Goal: Information Seeking & Learning: Learn about a topic

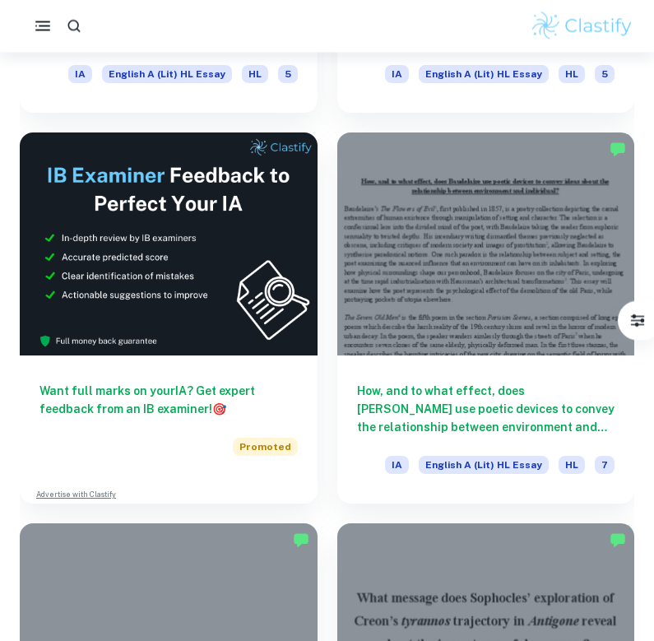
scroll to position [776, 0]
click at [535, 12] on img at bounding box center [582, 26] width 104 height 33
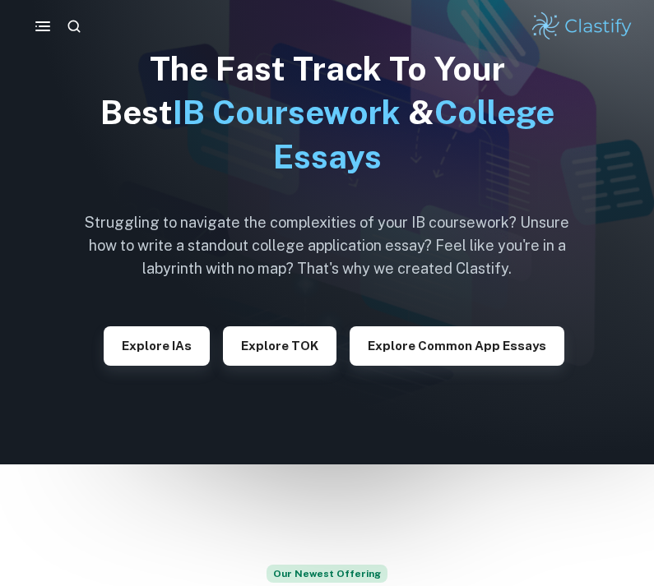
scroll to position [54, 0]
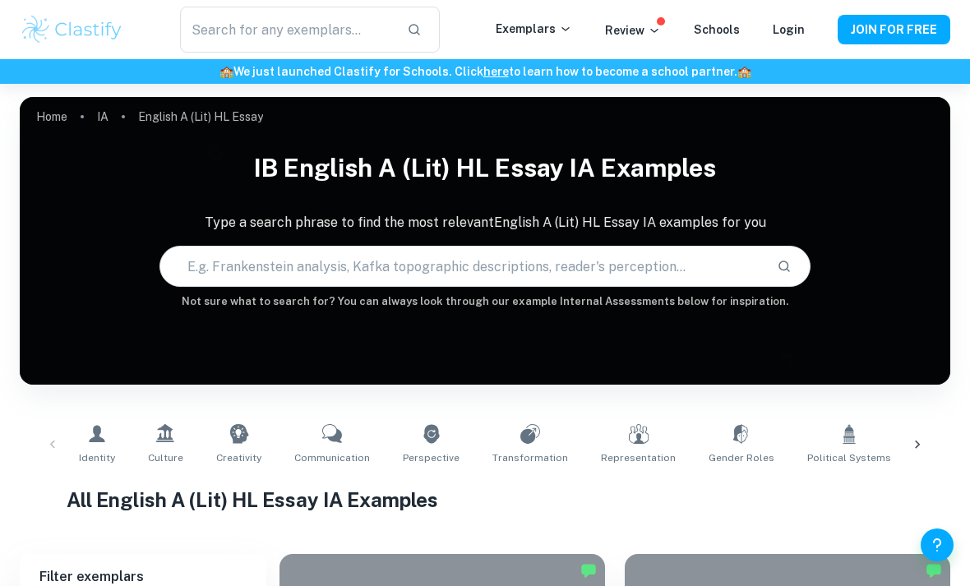
scroll to position [16, 0]
